Goal: Task Accomplishment & Management: Use online tool/utility

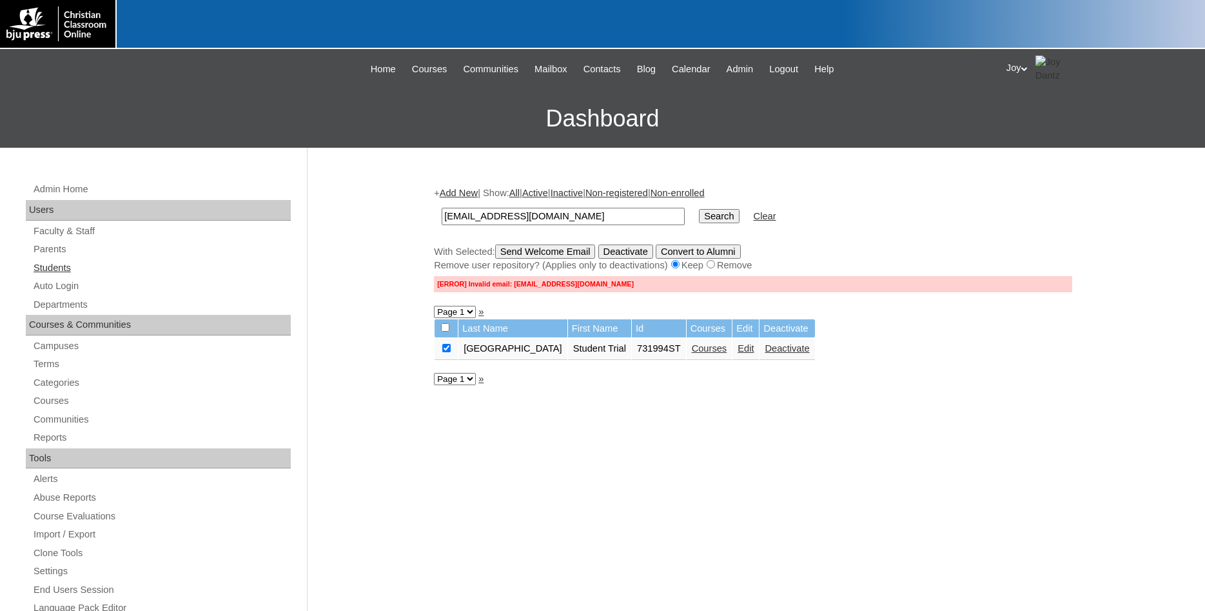
click at [52, 264] on link "Students" at bounding box center [161, 268] width 259 height 16
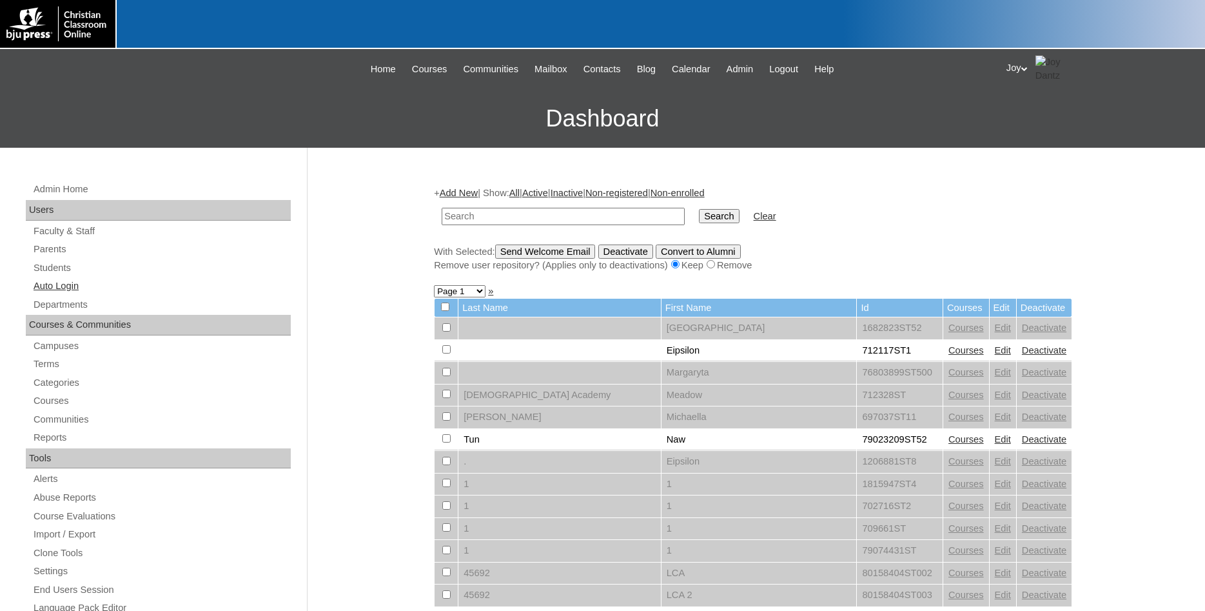
click at [70, 291] on link "Auto Login" at bounding box center [161, 286] width 259 height 16
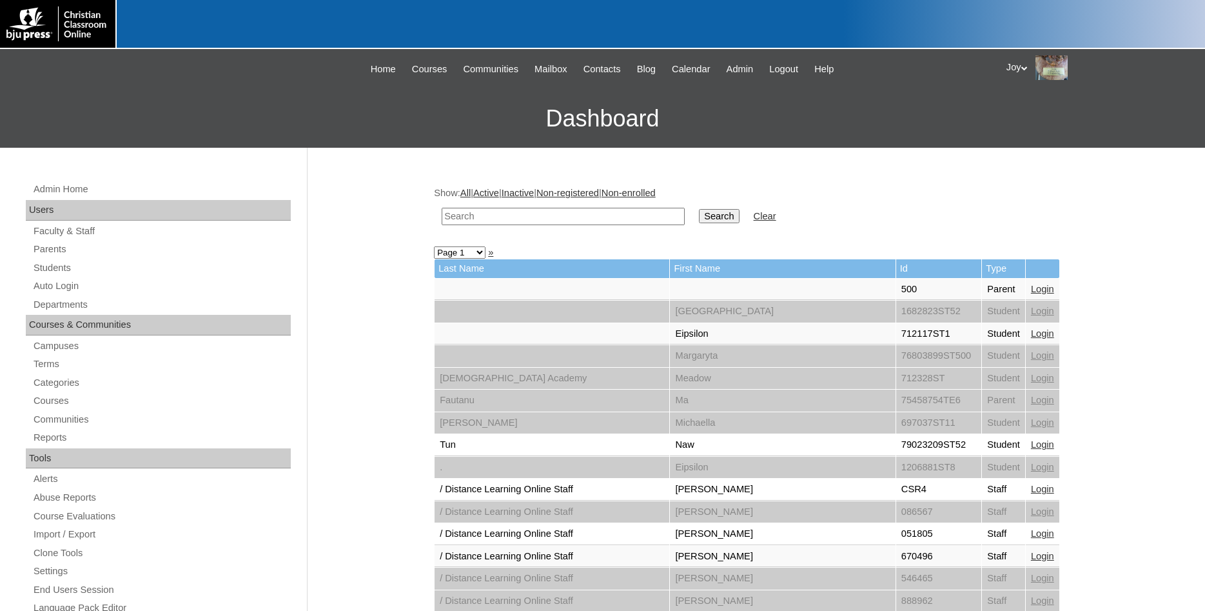
paste input "[EMAIL_ADDRESS][DOMAIN_NAME]"
type input "[EMAIL_ADDRESS][DOMAIN_NAME]"
click at [717, 212] on input "Search" at bounding box center [719, 216] width 40 height 14
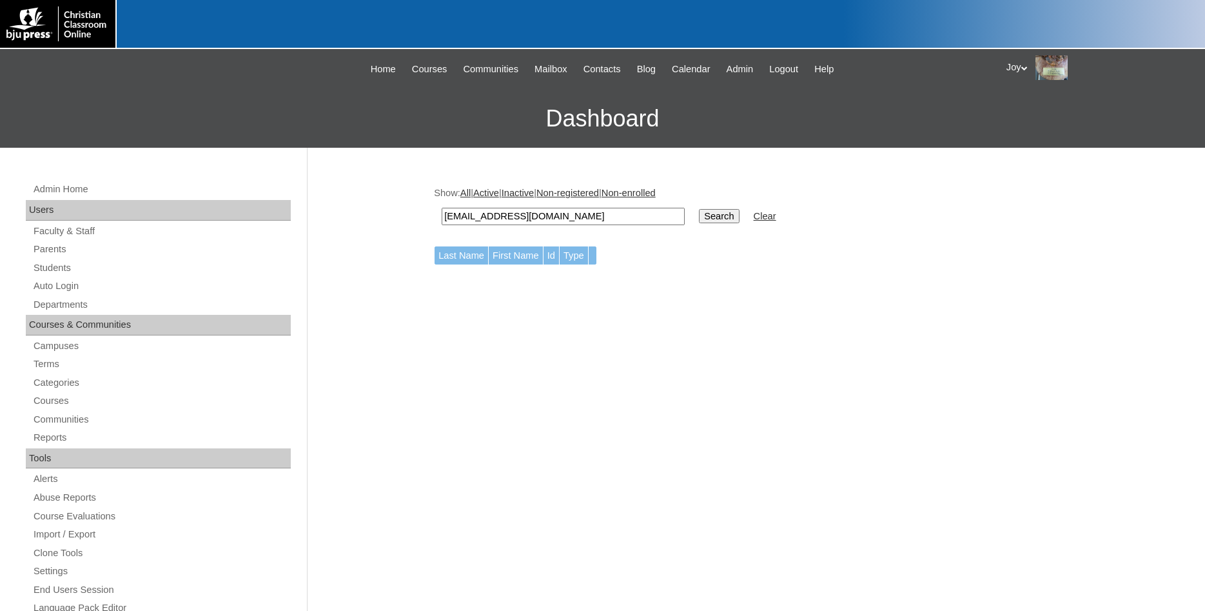
click at [702, 212] on input "Search" at bounding box center [719, 216] width 40 height 14
drag, startPoint x: 481, startPoint y: 217, endPoint x: 54, endPoint y: 172, distance: 429.9
click at [442, 208] on input "[EMAIL_ADDRESS][DOMAIN_NAME]" at bounding box center [563, 216] width 243 height 17
type input "@[DOMAIN_NAME]"
click at [699, 216] on input "Search" at bounding box center [719, 216] width 40 height 14
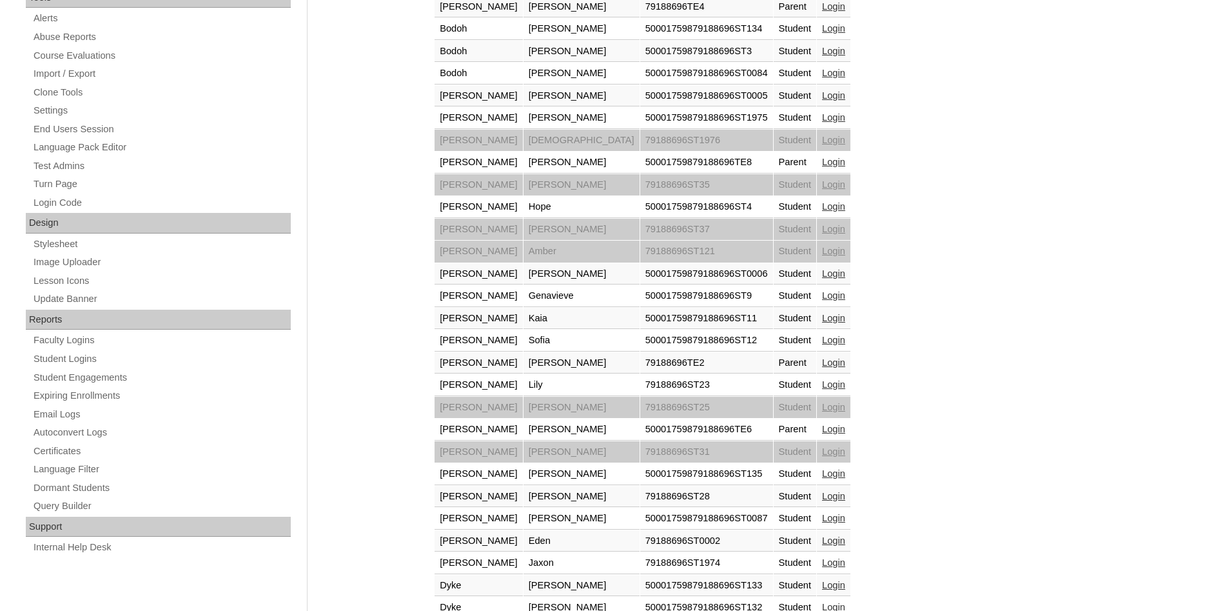
scroll to position [821, 0]
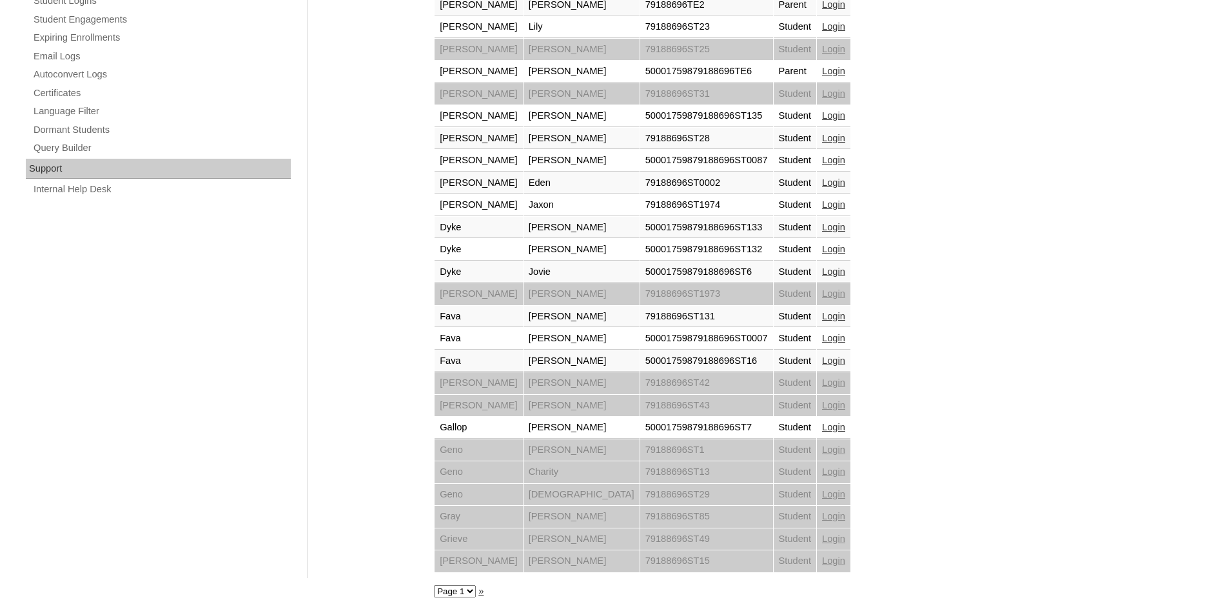
click at [434, 585] on select "Page 1 Page 2 Page 3" at bounding box center [455, 591] width 42 height 12
select select "admin_loginas.php?q=%40theorchardclassicalcommunity.com&submit=Search&page=2"
click option "Page 2" at bounding box center [0, 0] width 0 height 0
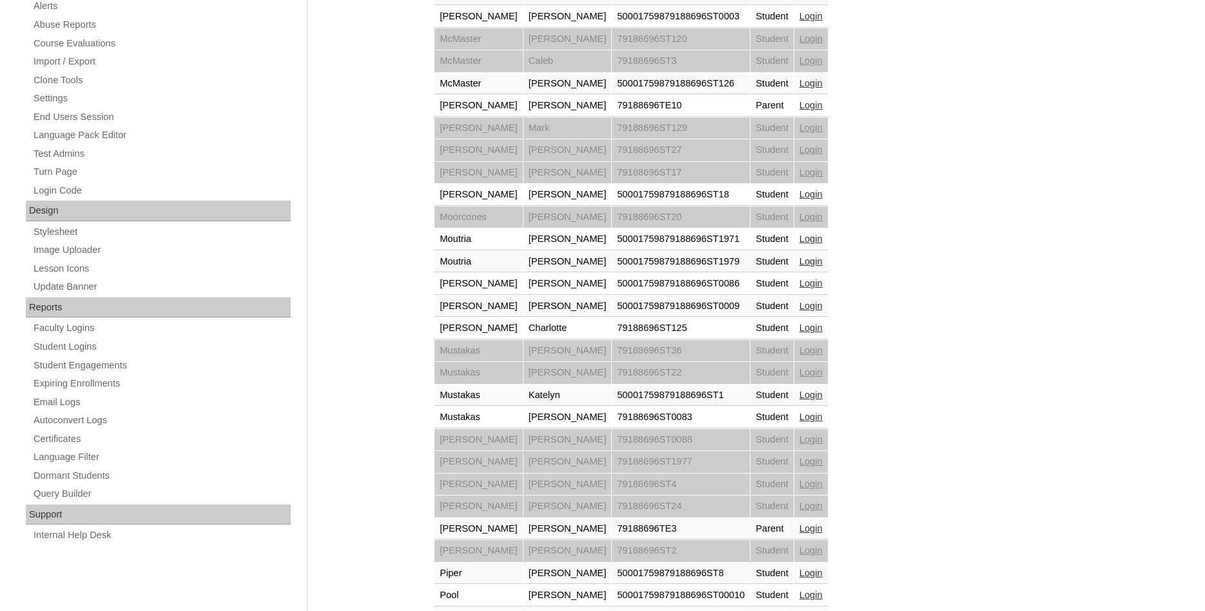
scroll to position [526, 0]
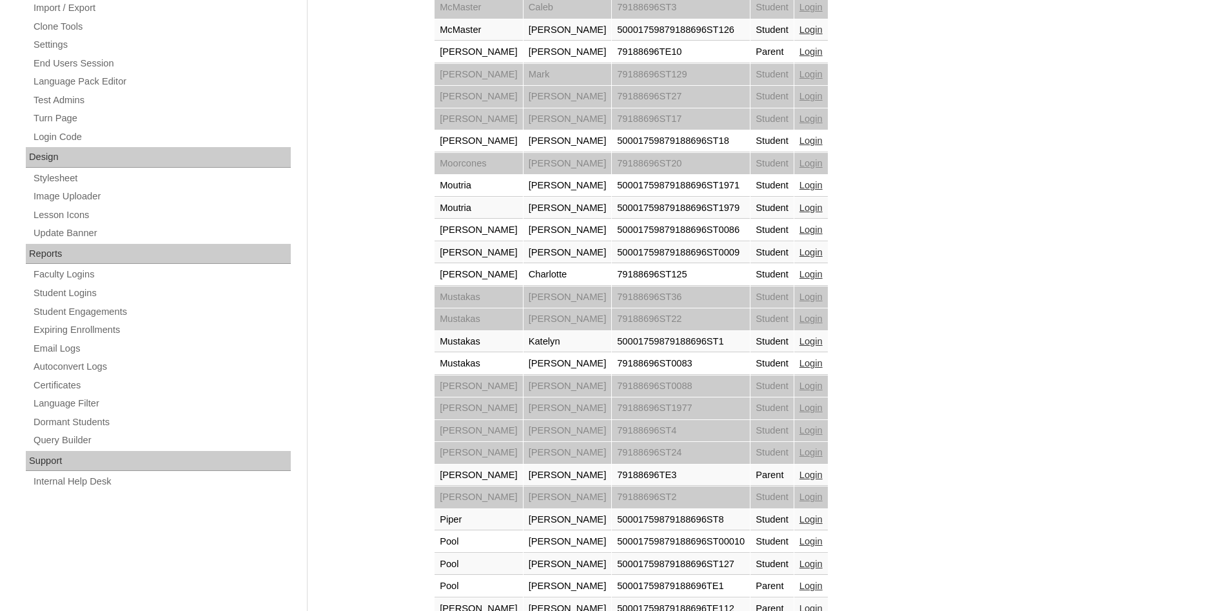
click at [800, 472] on link "Login" at bounding box center [811, 474] width 23 height 10
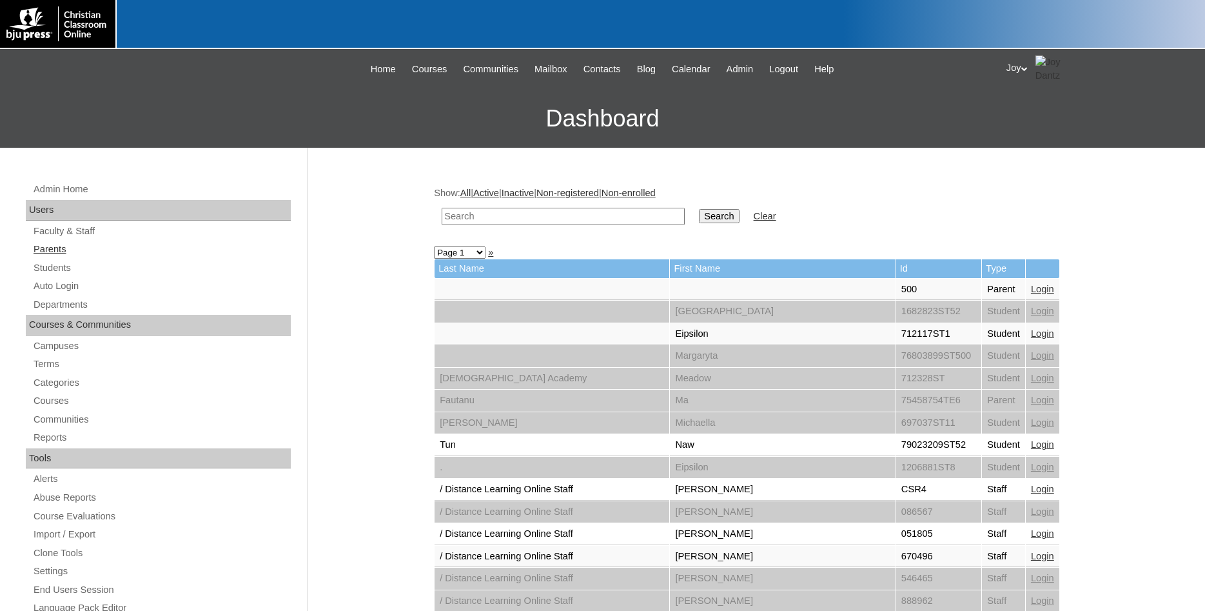
click at [63, 253] on link "Parents" at bounding box center [161, 249] width 259 height 16
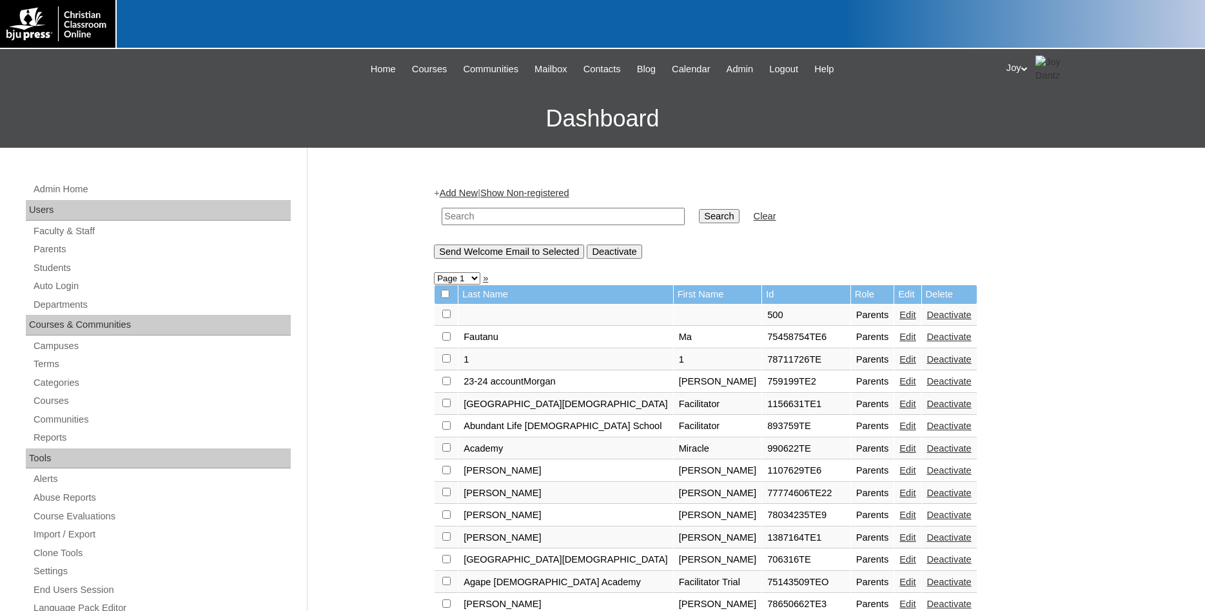
click at [538, 217] on input "text" at bounding box center [563, 216] width 243 height 17
paste input "kmurray@theorchardclassicalcommunity.com"
drag, startPoint x: 484, startPoint y: 213, endPoint x: 411, endPoint y: 214, distance: 72.2
click at [442, 214] on input "kmurray@theorchardclassicalcommunity.com" at bounding box center [563, 216] width 243 height 17
type input "kmurray@theorchardclassicalcommunity.com"
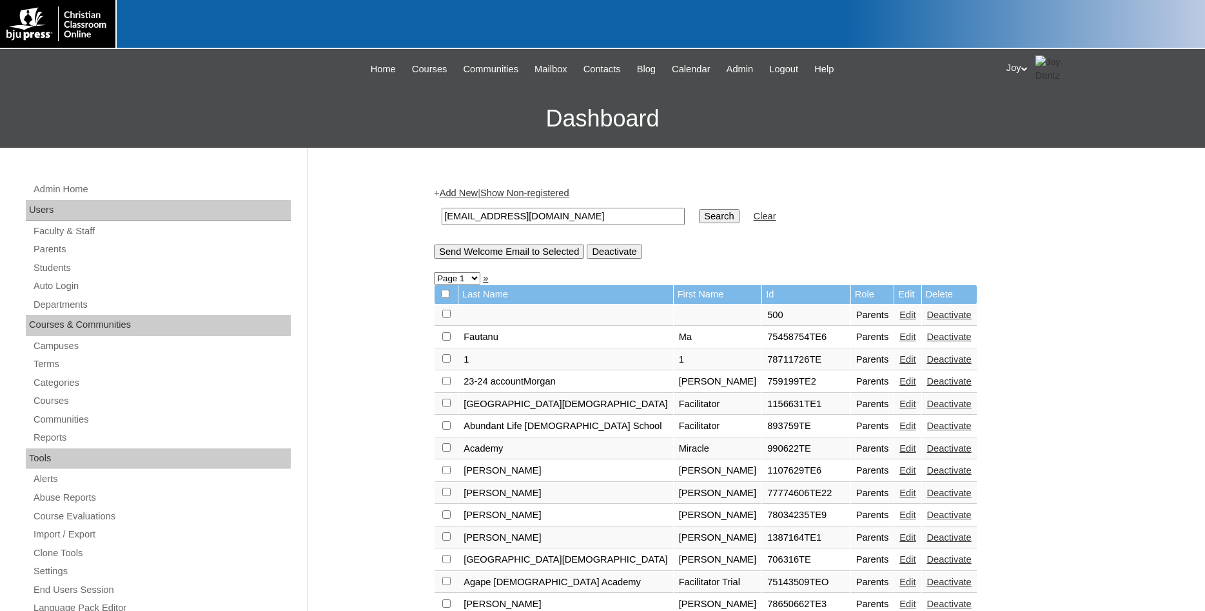
click at [699, 218] on input "Search" at bounding box center [719, 216] width 40 height 14
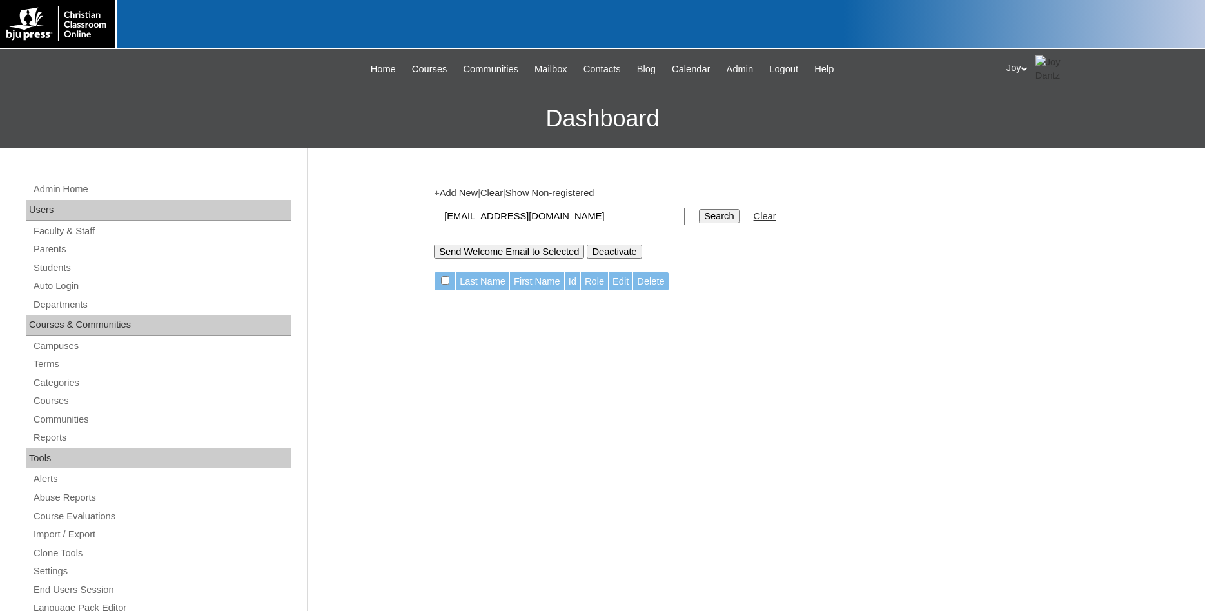
drag, startPoint x: 481, startPoint y: 217, endPoint x: 366, endPoint y: 219, distance: 114.8
click at [442, 219] on input "[EMAIL_ADDRESS][DOMAIN_NAME]" at bounding box center [563, 216] width 243 height 17
type input "@[DOMAIN_NAME]"
click at [699, 222] on input "Search" at bounding box center [719, 216] width 40 height 14
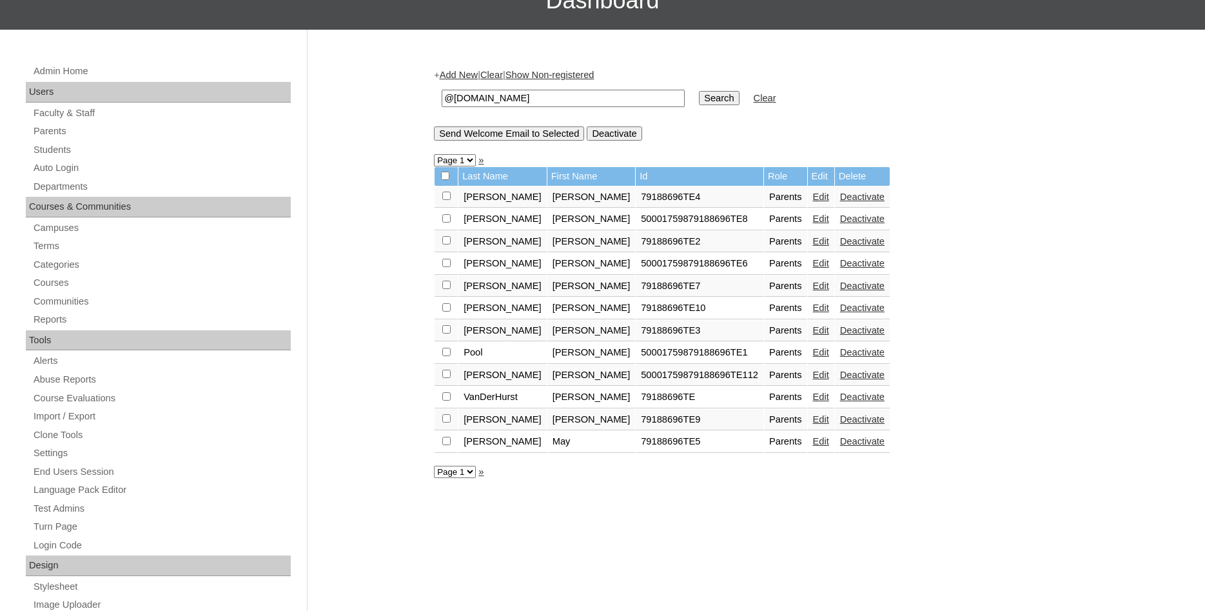
scroll to position [112, 0]
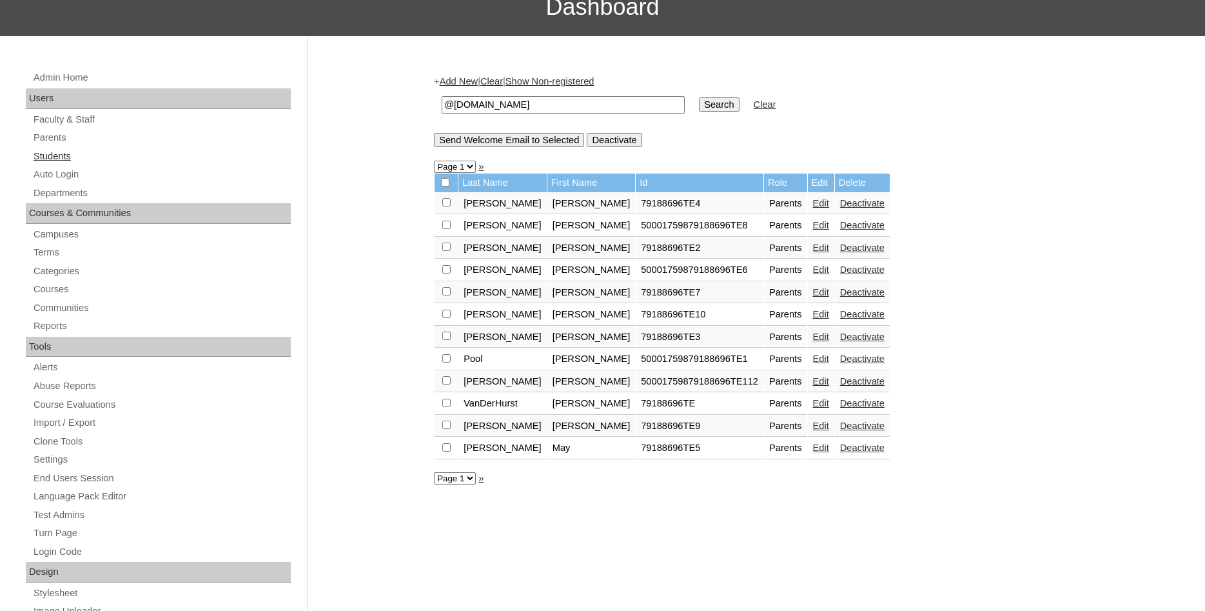
click at [43, 157] on link "Students" at bounding box center [161, 156] width 259 height 16
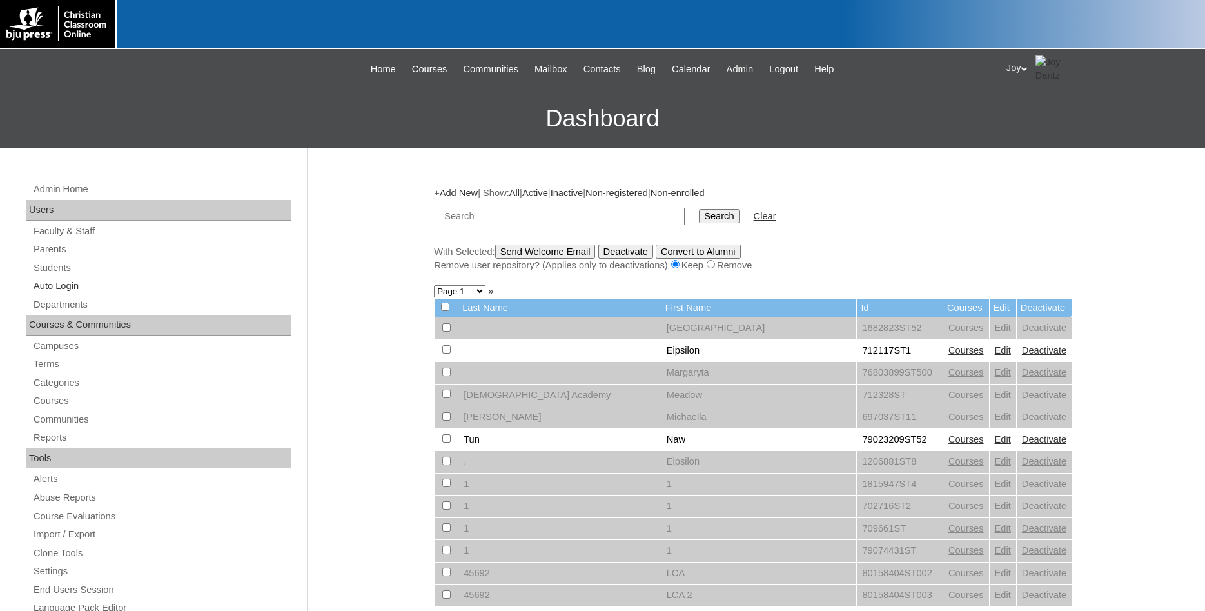
click at [43, 292] on link "Auto Login" at bounding box center [161, 286] width 259 height 16
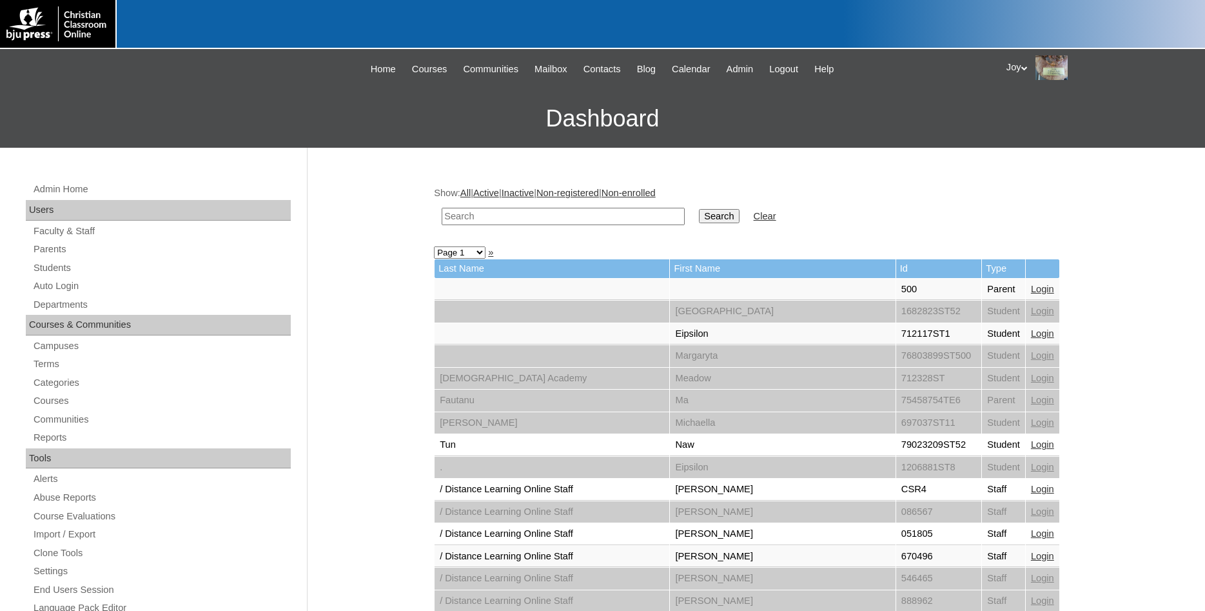
paste input "kmurray@theorchardclassicalcommunity.com"
drag, startPoint x: 485, startPoint y: 215, endPoint x: 381, endPoint y: 215, distance: 103.8
click at [442, 215] on input "kmurray@theorchardclassicalcommunity.com" at bounding box center [563, 216] width 243 height 17
type input "kmurray@theorchardclassicalcommunity.com"
click at [709, 221] on input "Search" at bounding box center [719, 216] width 40 height 14
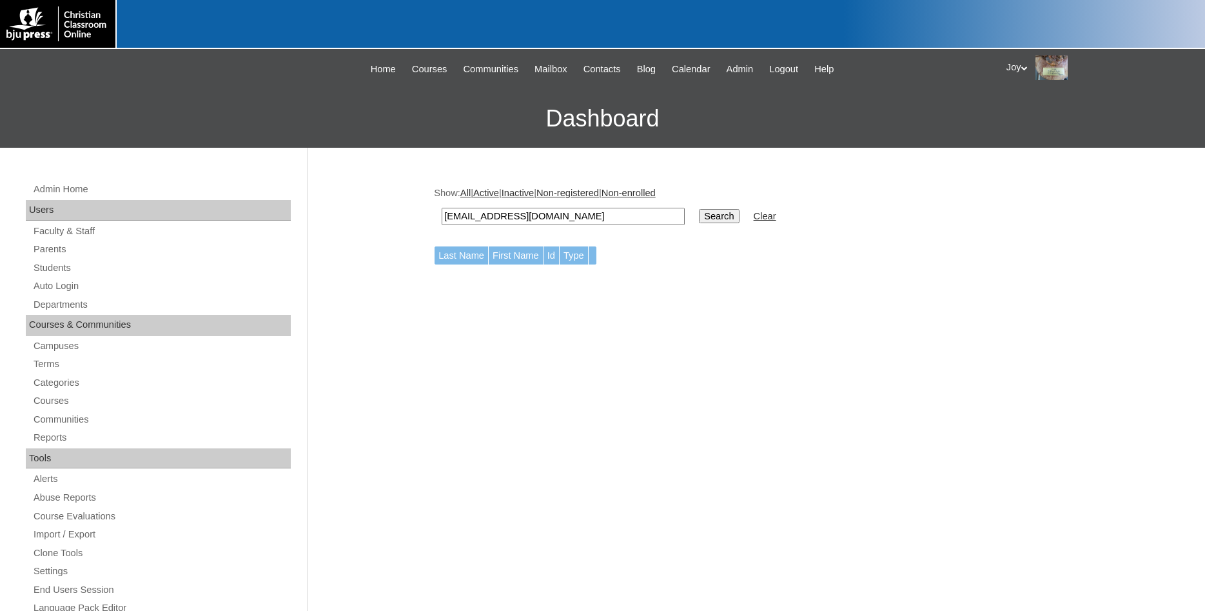
click at [485, 221] on input "[EMAIL_ADDRESS][DOMAIN_NAME]" at bounding box center [563, 216] width 243 height 17
type input "@theorchardclassicalcommunity.com"
click at [699, 221] on input "Search" at bounding box center [719, 216] width 40 height 14
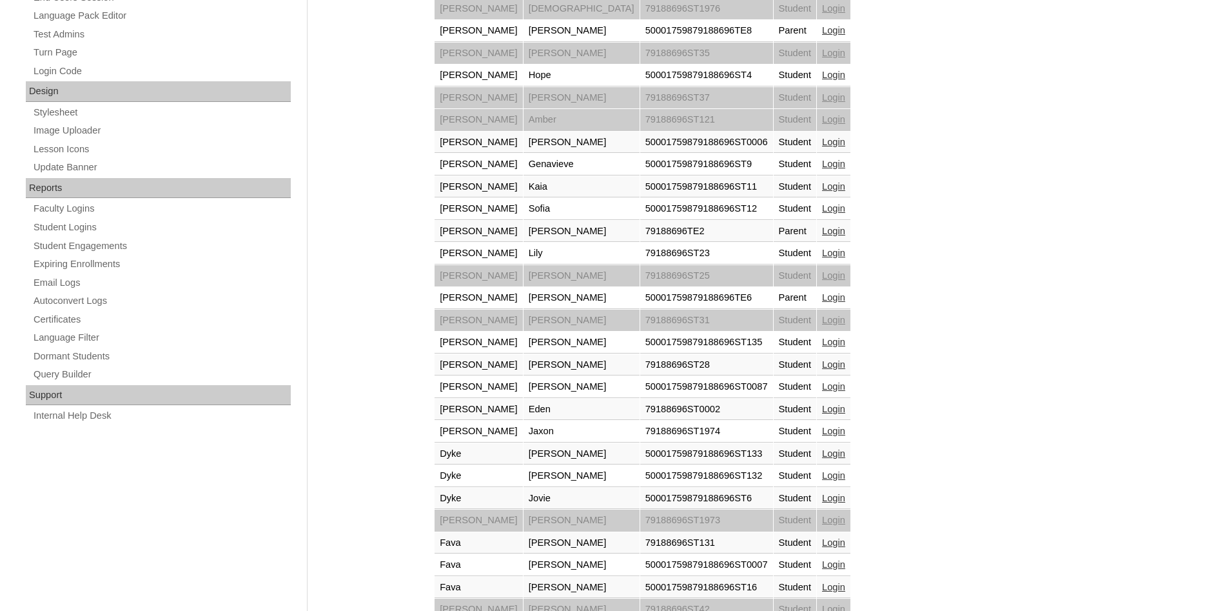
scroll to position [821, 0]
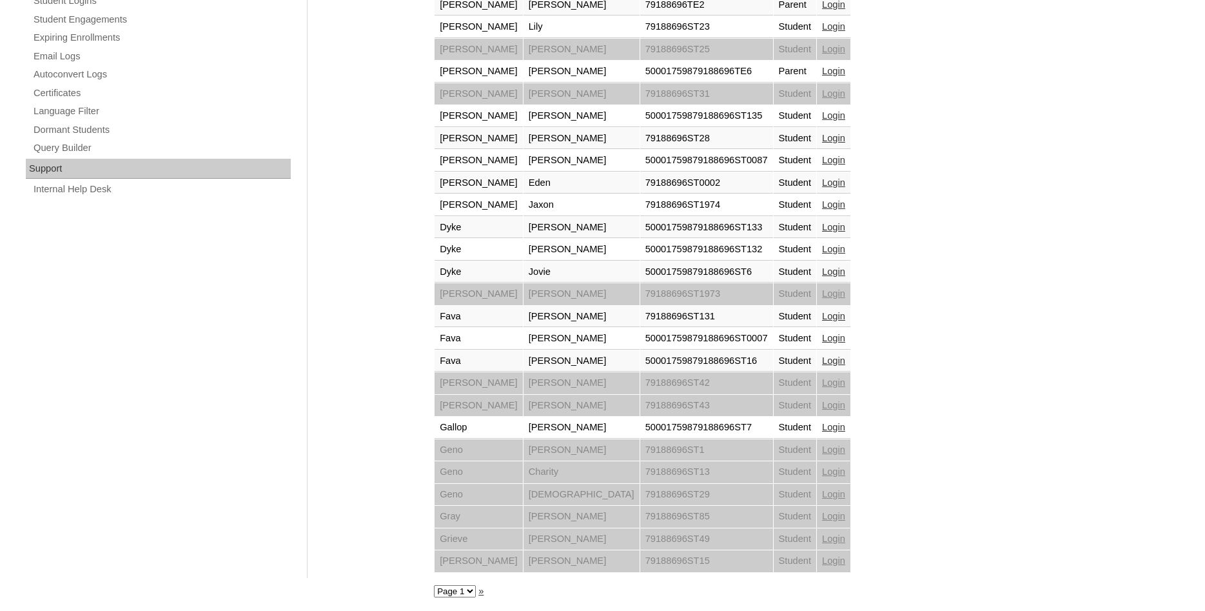
click at [434, 585] on select "Page 1 Page 2 Page 3" at bounding box center [455, 591] width 42 height 12
select select "admin_loginas.php?q=%40theorchardclassicalcommunity.com&submit=Search&page=3"
click option "Page 3" at bounding box center [0, 0] width 0 height 0
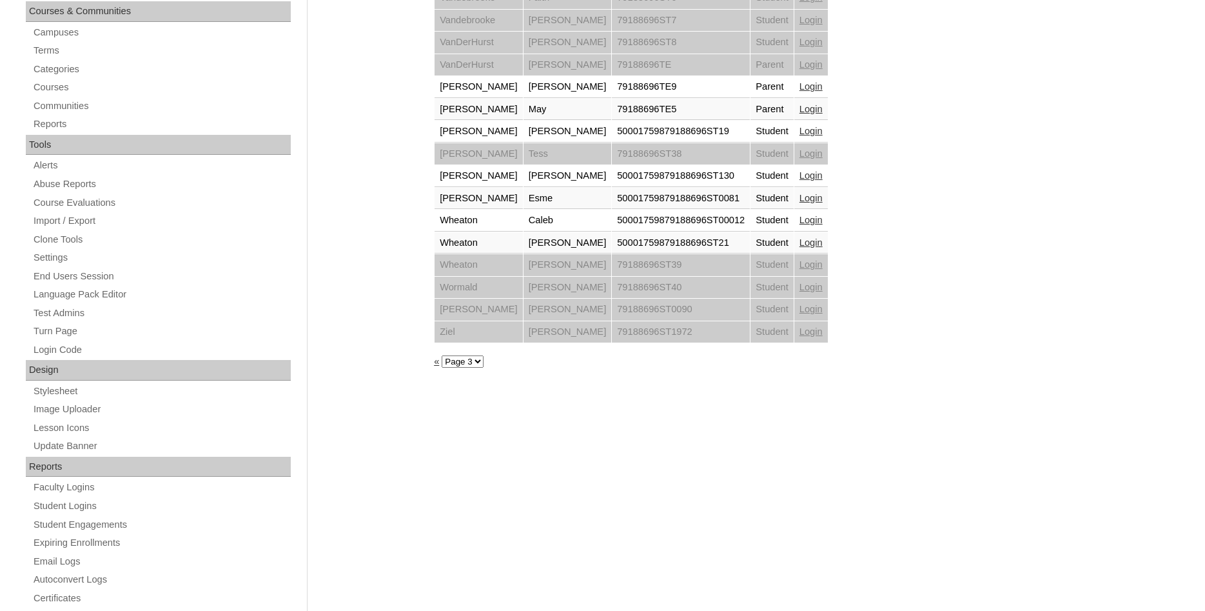
scroll to position [440, 0]
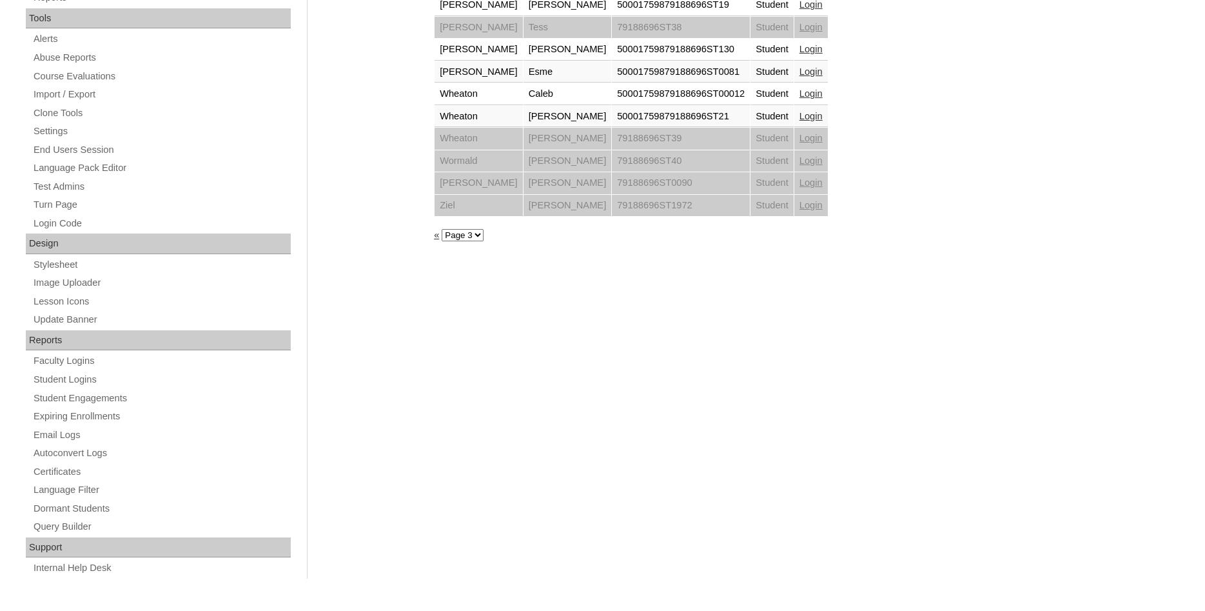
click at [474, 229] on div "Show: All | Active | Inactive | Non-registered | Non-enrolled @[DOMAIN_NAME] Se…" at bounding box center [750, 166] width 645 height 864
click at [442, 229] on select "Page 1 Page 2 Page 3" at bounding box center [463, 235] width 42 height 12
select select "admin_loginas.php?q=%[DOMAIN_NAME]&submit=Search&page=2"
click option "Page 2" at bounding box center [0, 0] width 0 height 0
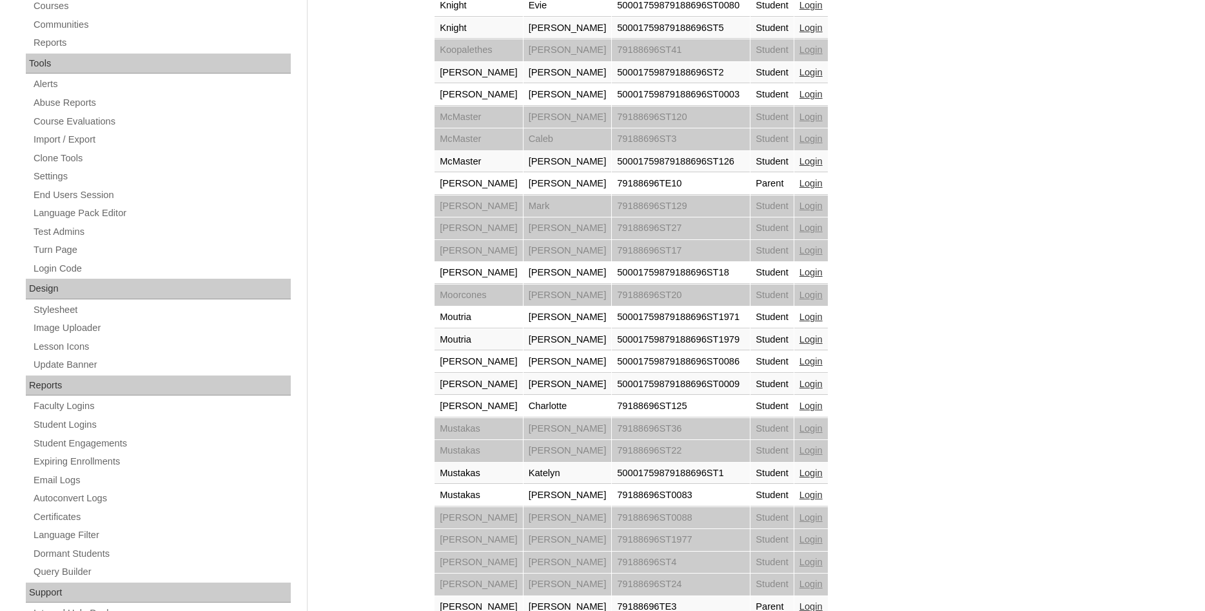
scroll to position [658, 0]
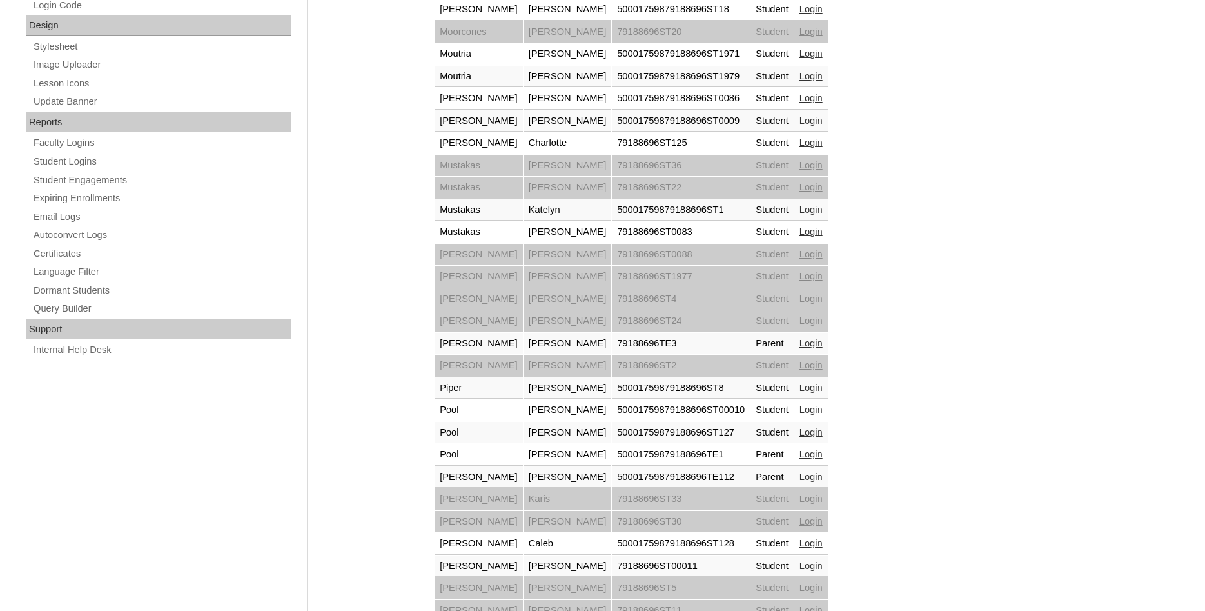
click at [800, 458] on link "Login" at bounding box center [811, 454] width 23 height 10
